Goal: Task Accomplishment & Management: Manage account settings

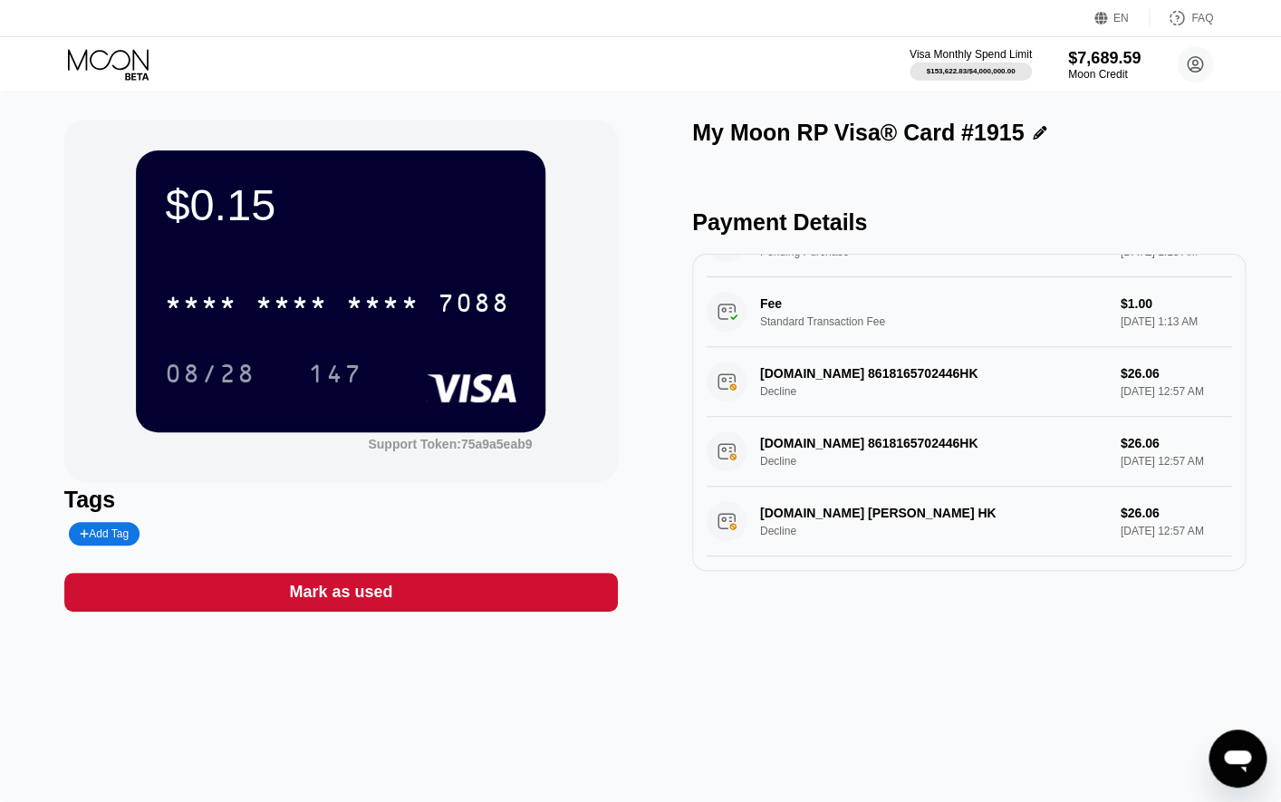
scroll to position [482, 0]
